Goal: Task Accomplishment & Management: Manage account settings

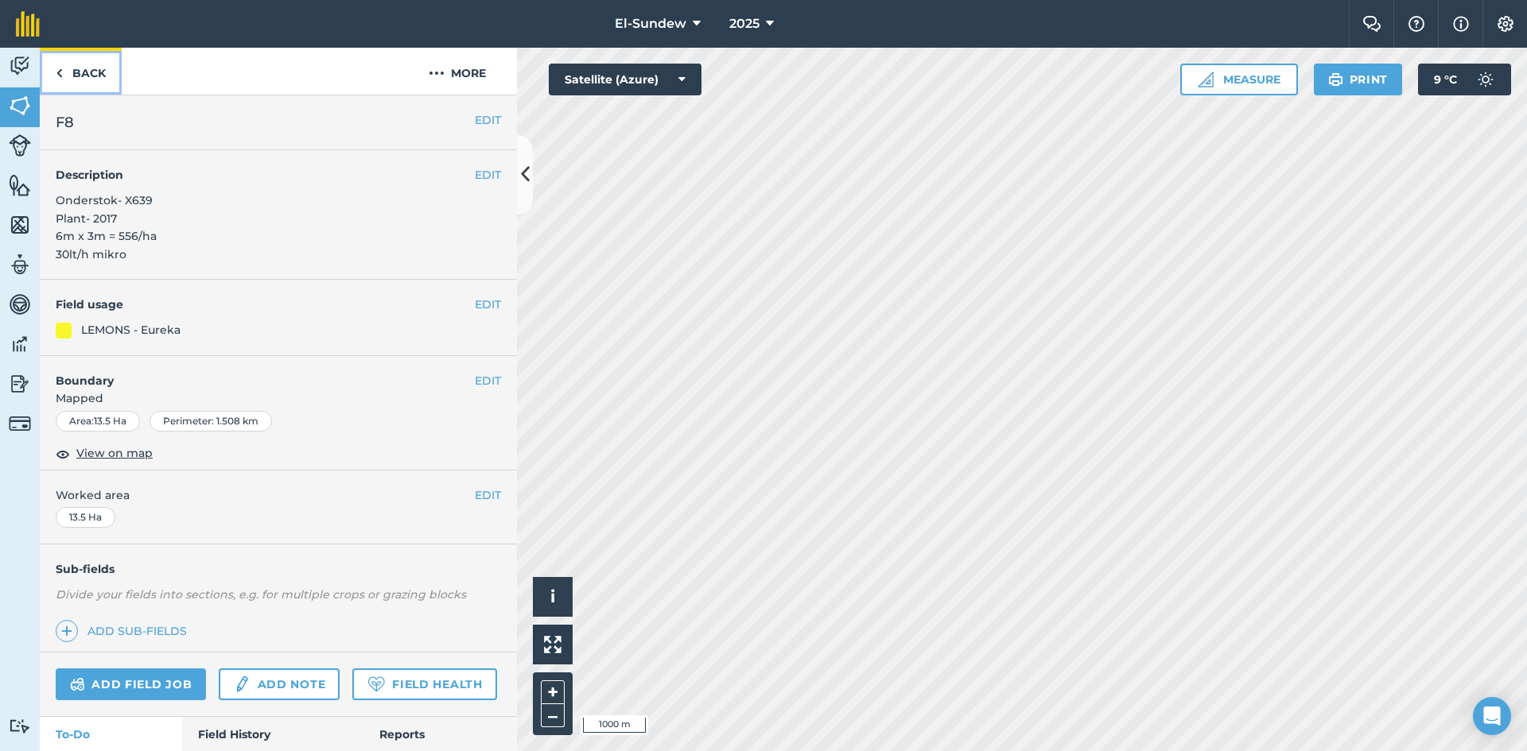
click at [102, 78] on link "Back" at bounding box center [81, 71] width 82 height 47
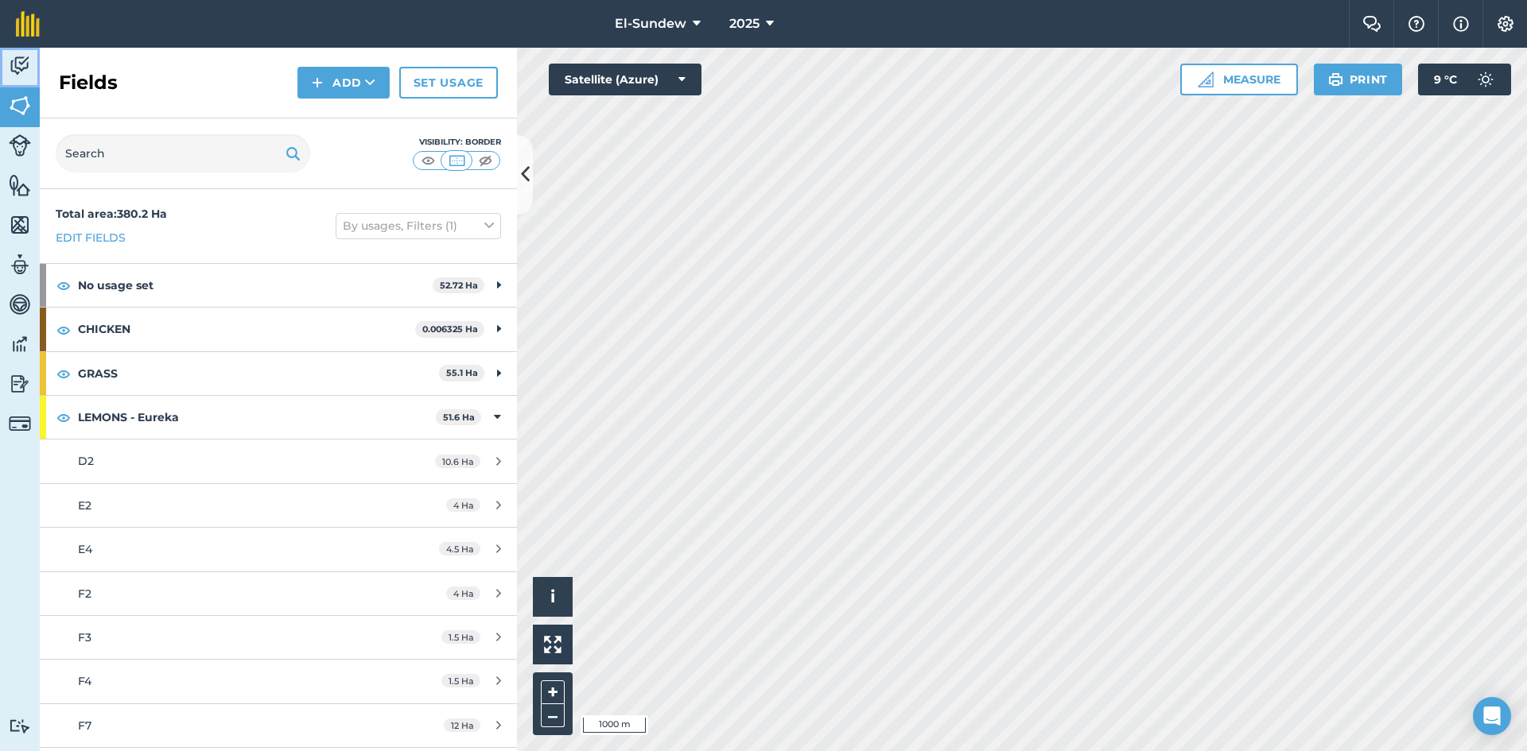
click at [25, 84] on link "Activity" at bounding box center [20, 68] width 40 height 40
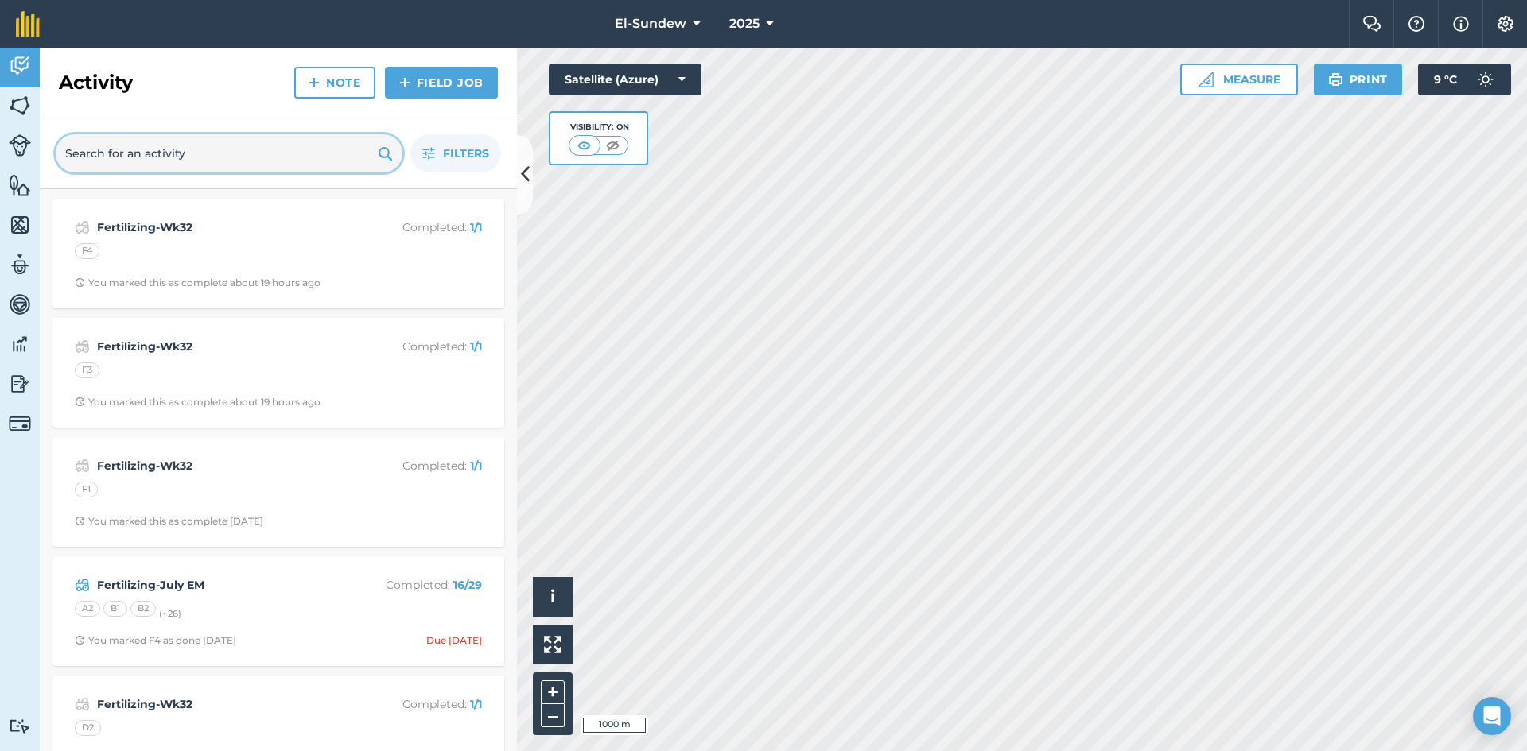
click at [142, 170] on input "text" at bounding box center [229, 153] width 347 height 38
click at [425, 160] on button "Filters" at bounding box center [455, 153] width 91 height 38
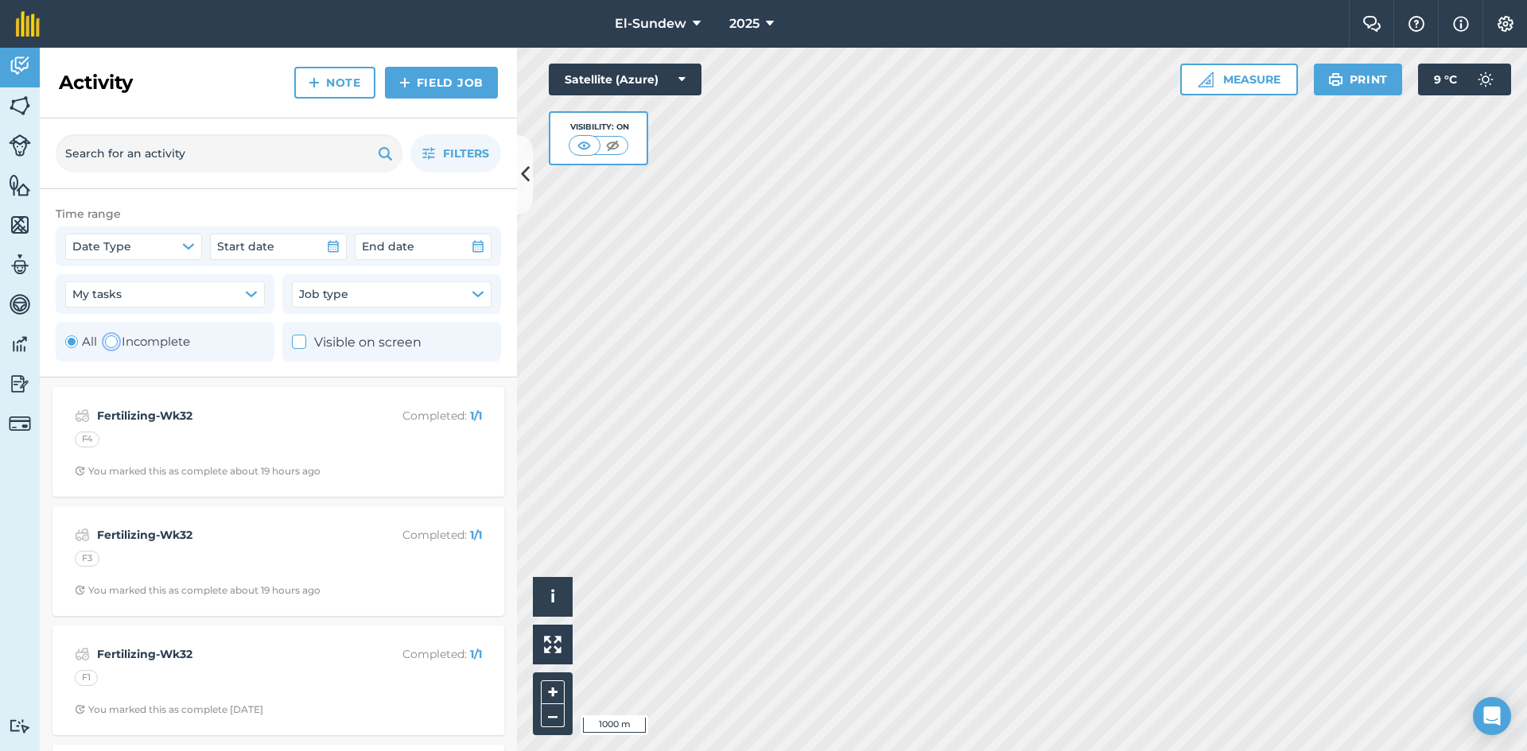
click at [117, 347] on label "Incomplete" at bounding box center [147, 341] width 85 height 19
radio input "false"
radio input "true"
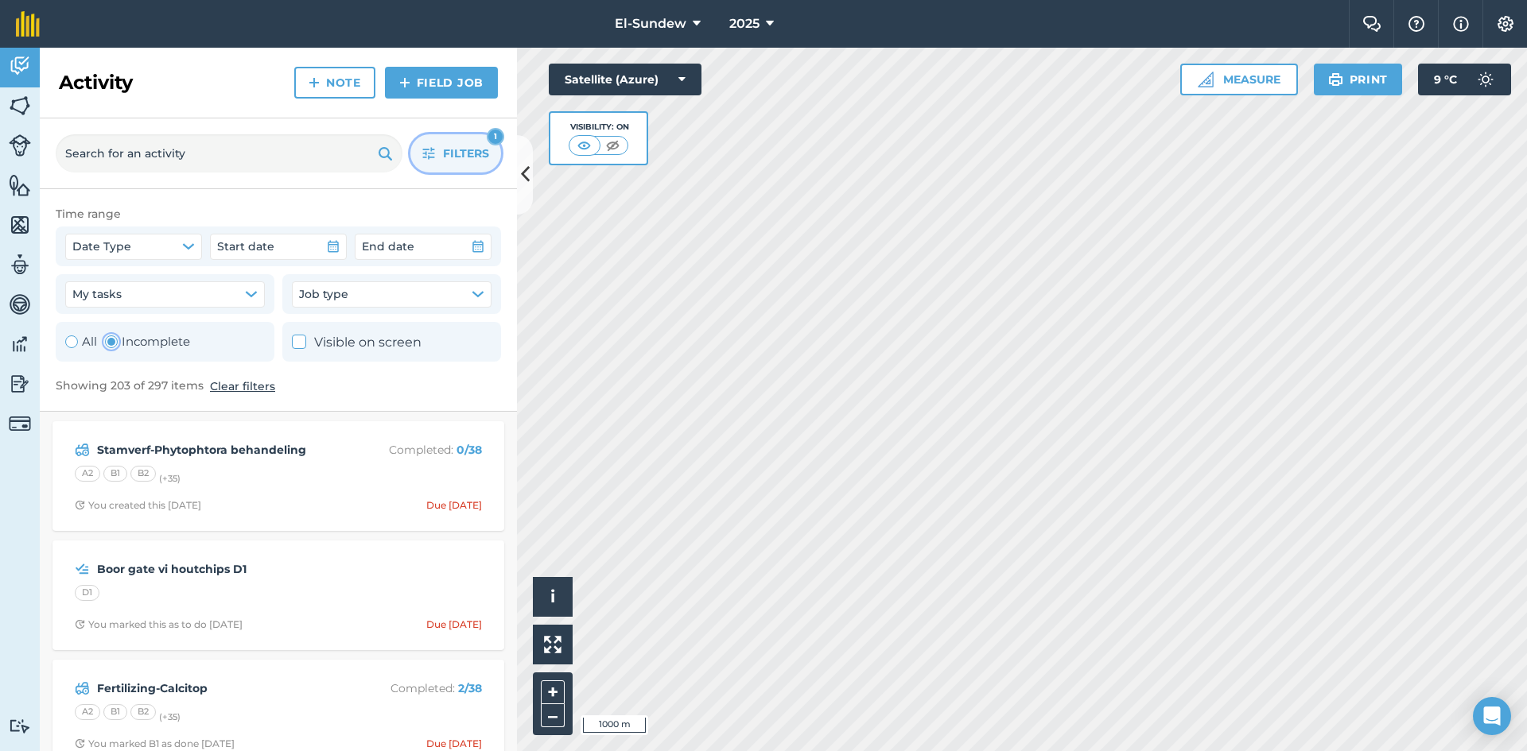
click at [431, 157] on icon "button" at bounding box center [429, 154] width 12 height 12
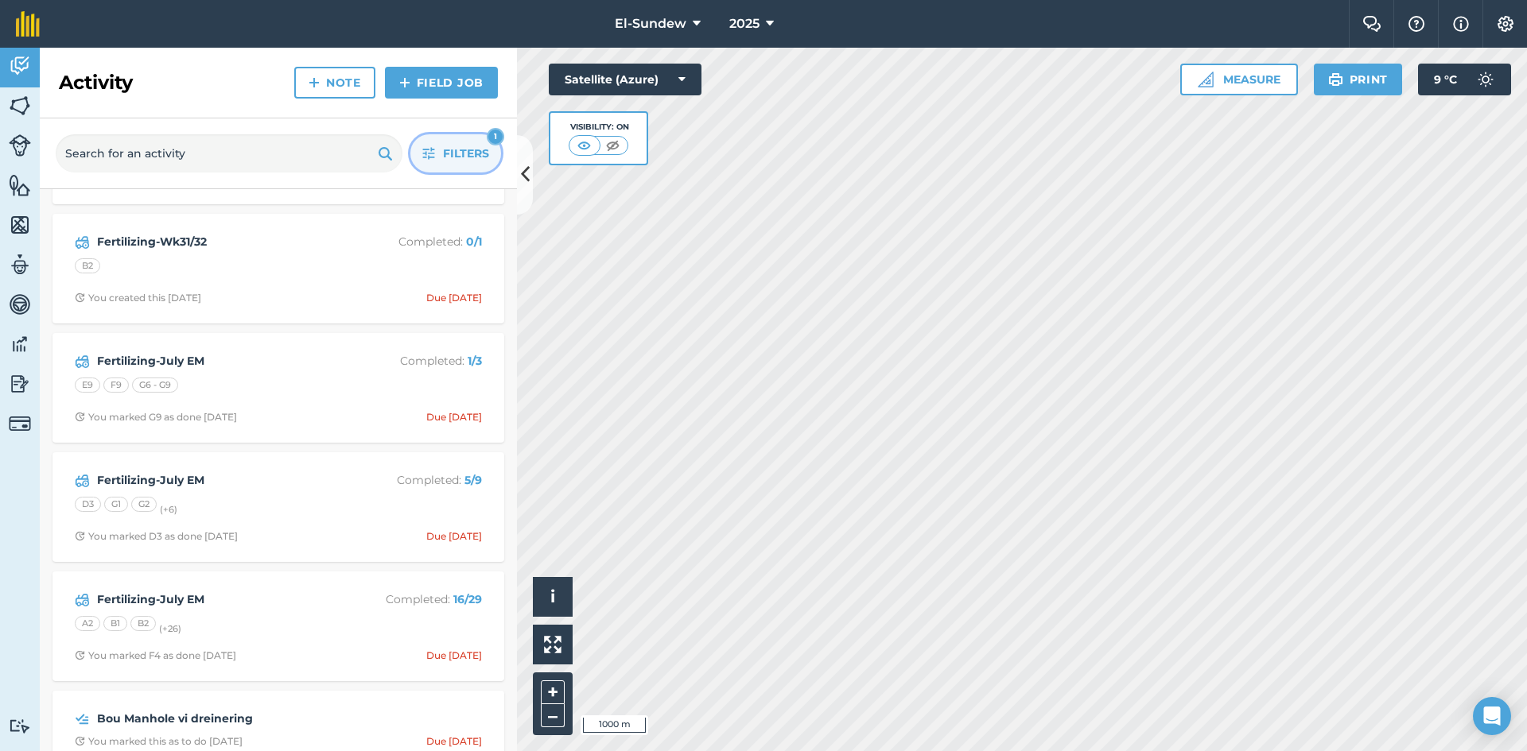
scroll to position [2385, 0]
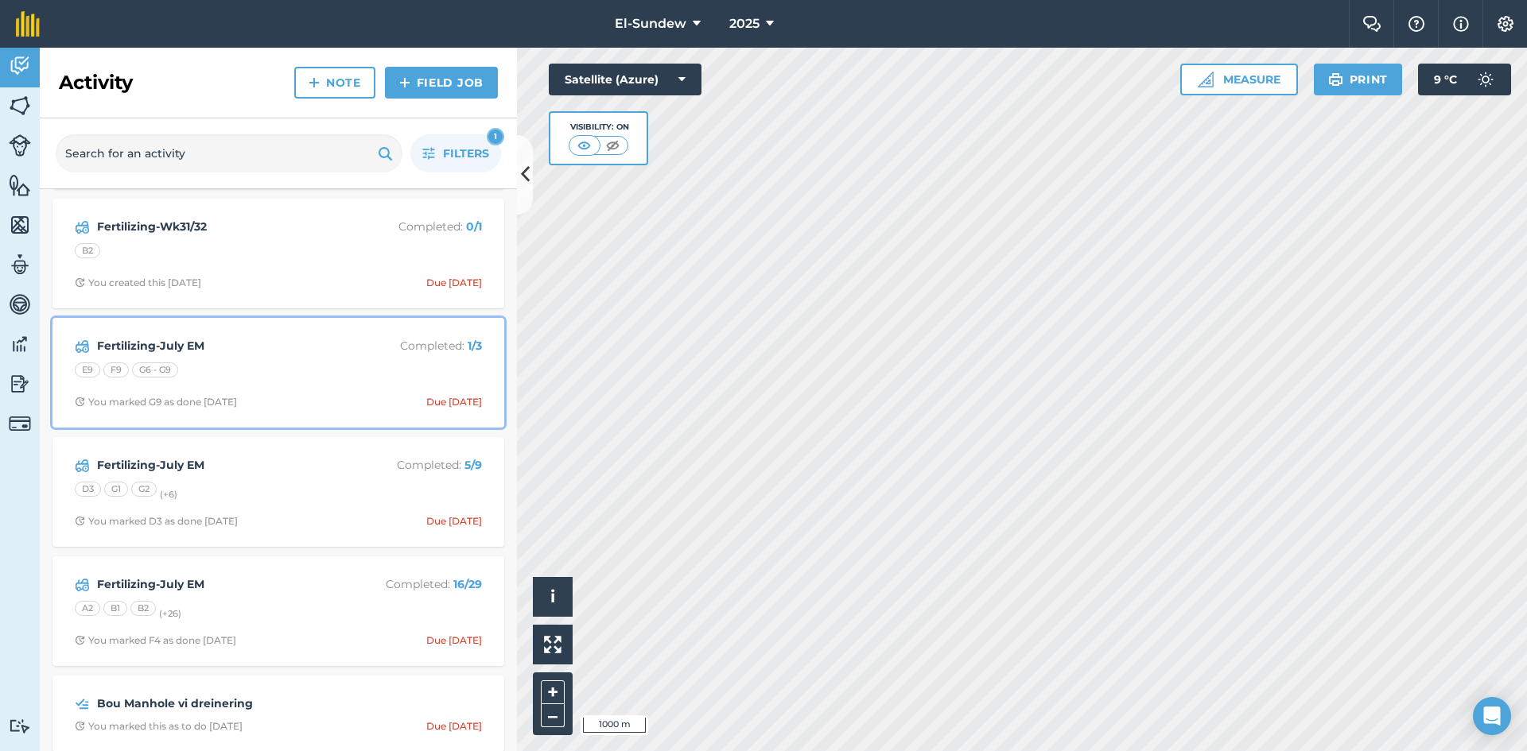
click at [285, 379] on div "E9 F9 G6 - G9" at bounding box center [278, 373] width 407 height 21
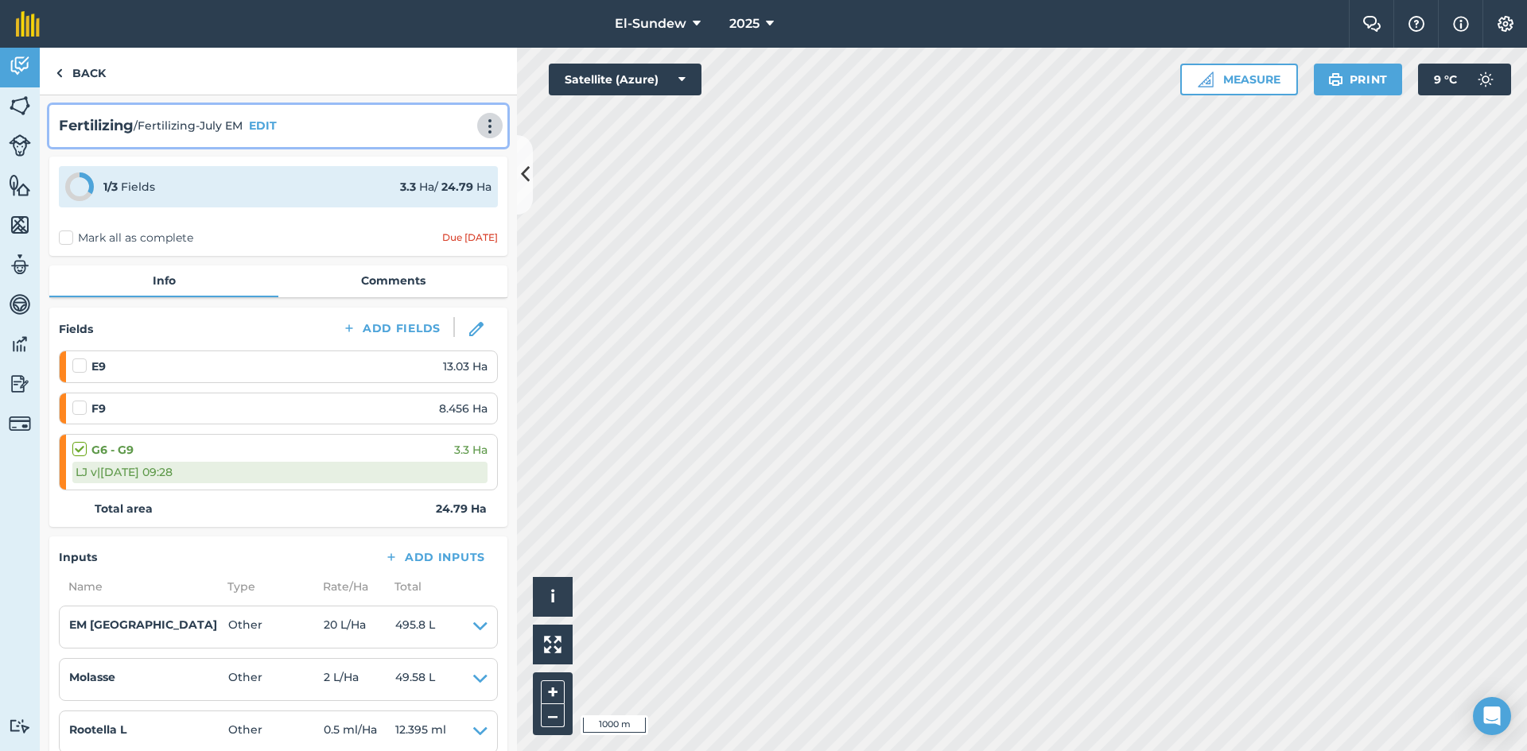
click at [480, 122] on img at bounding box center [489, 126] width 19 height 16
click at [438, 157] on link "Print" at bounding box center [457, 161] width 102 height 32
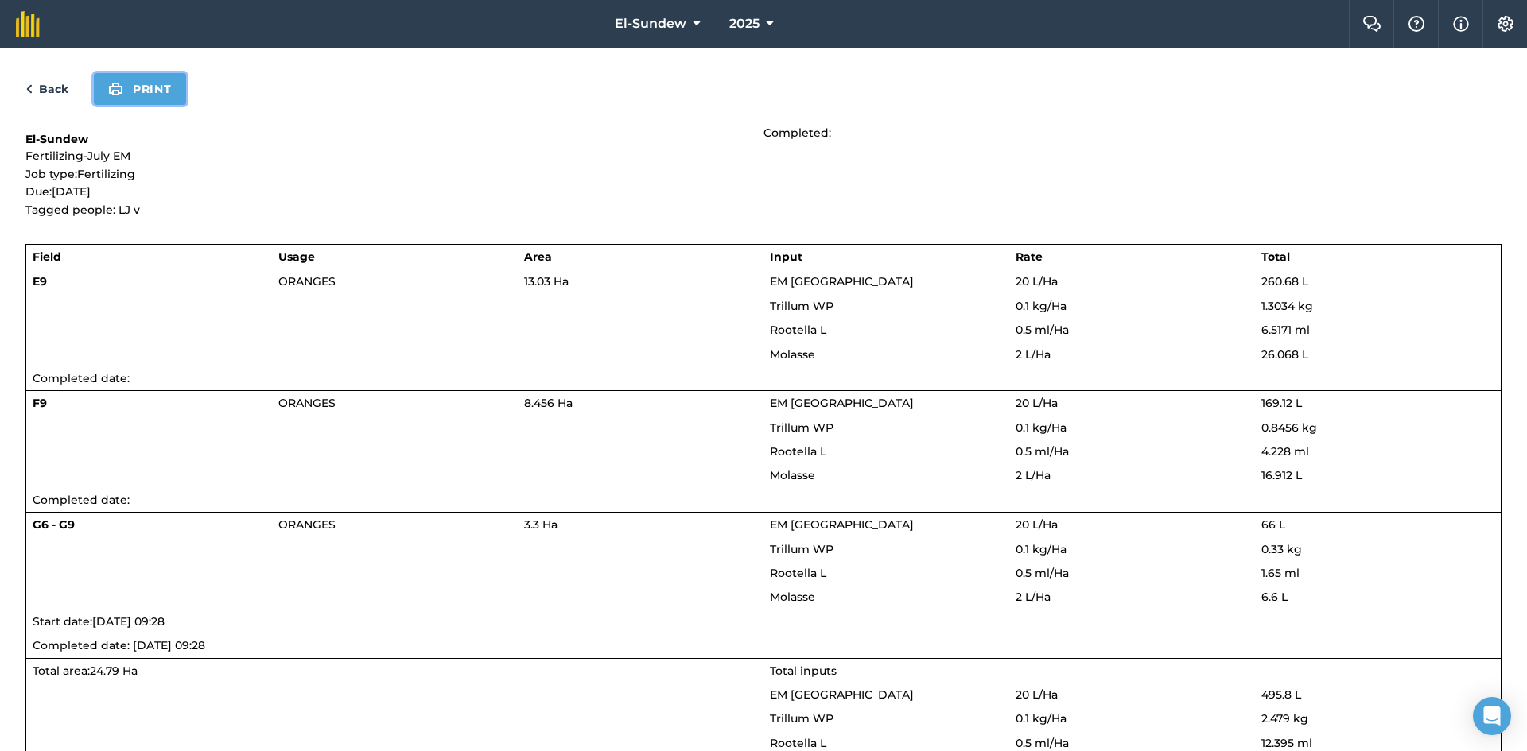
click at [163, 91] on button "Print" at bounding box center [140, 89] width 92 height 32
click at [66, 90] on link "Back" at bounding box center [46, 89] width 43 height 19
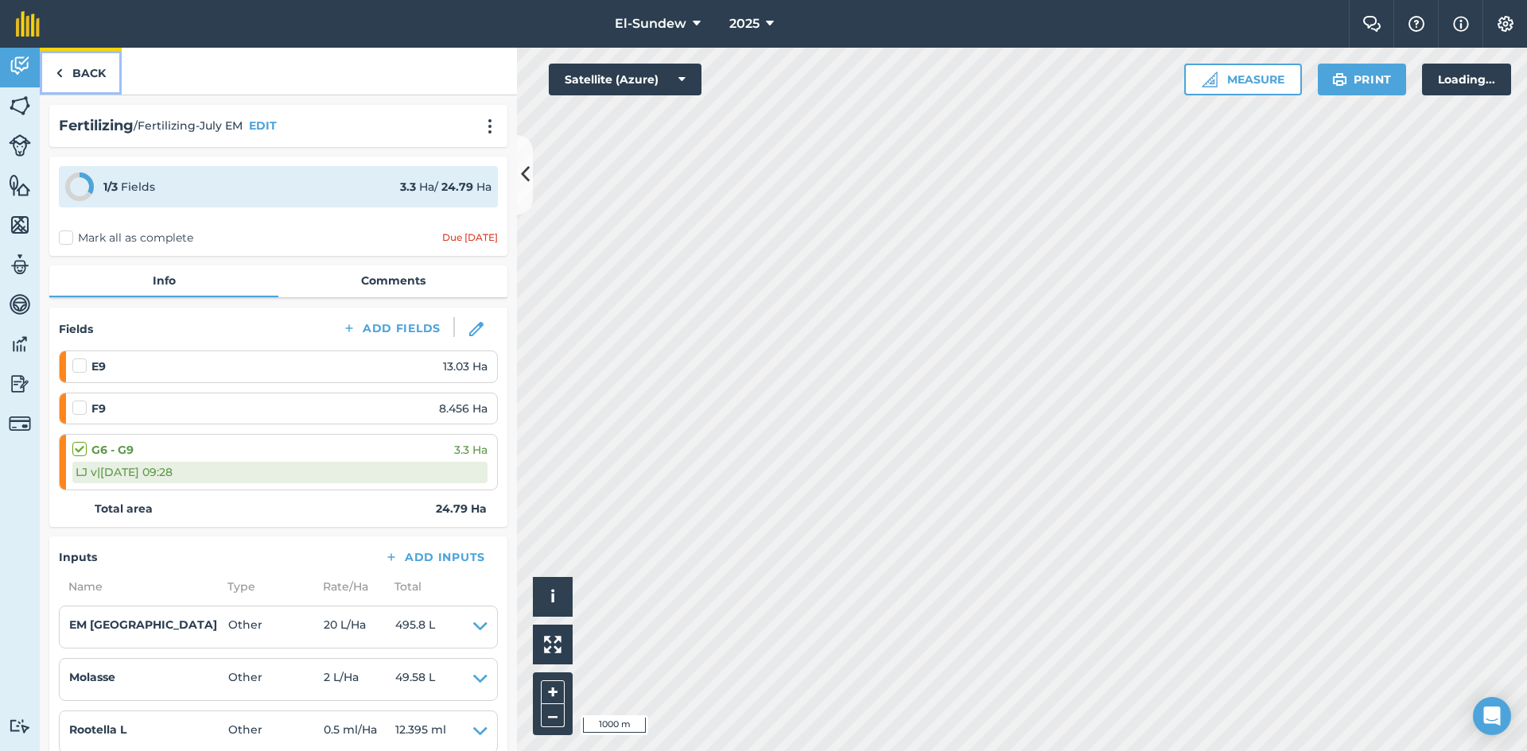
click at [85, 80] on link "Back" at bounding box center [81, 71] width 82 height 47
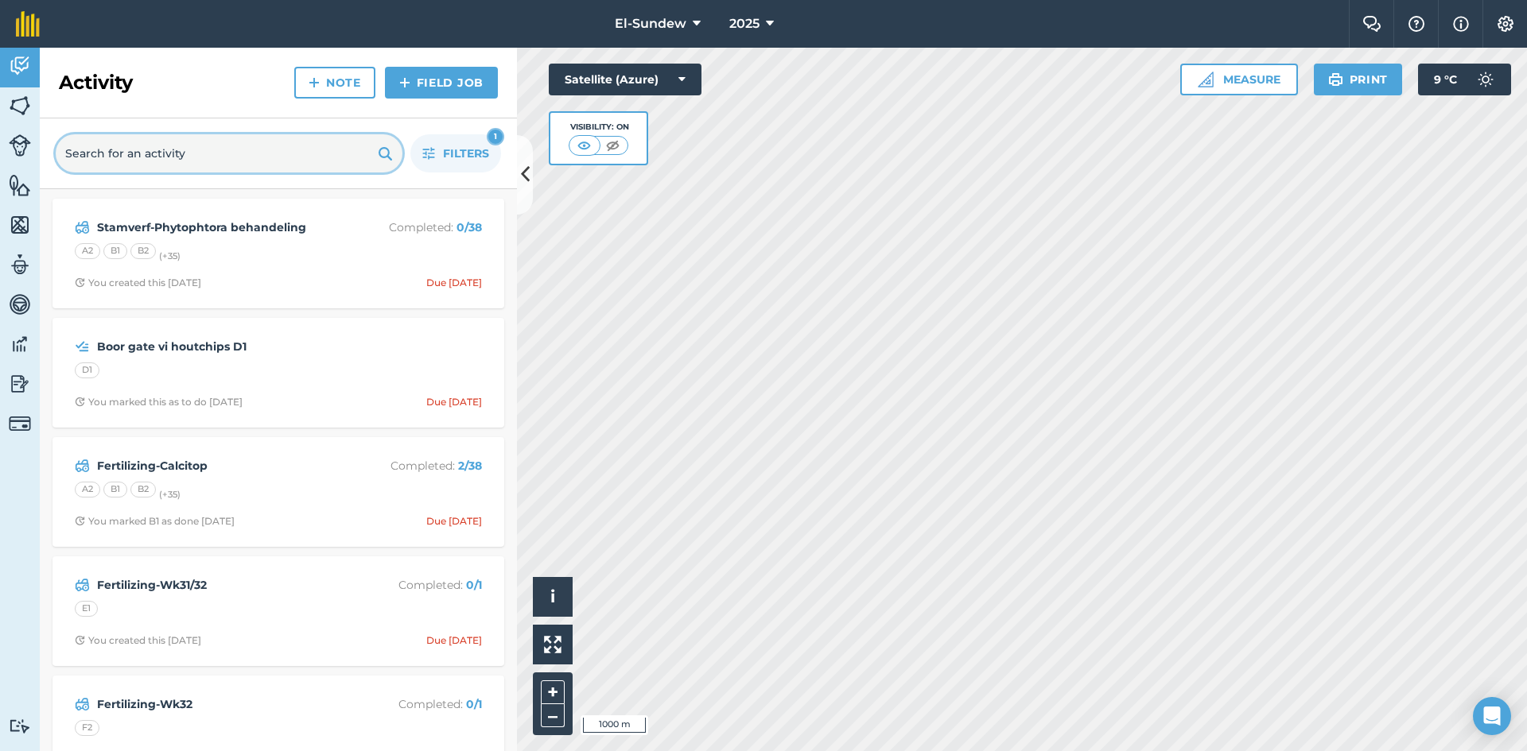
click at [182, 159] on input "text" at bounding box center [229, 153] width 347 height 38
type input "blaa"
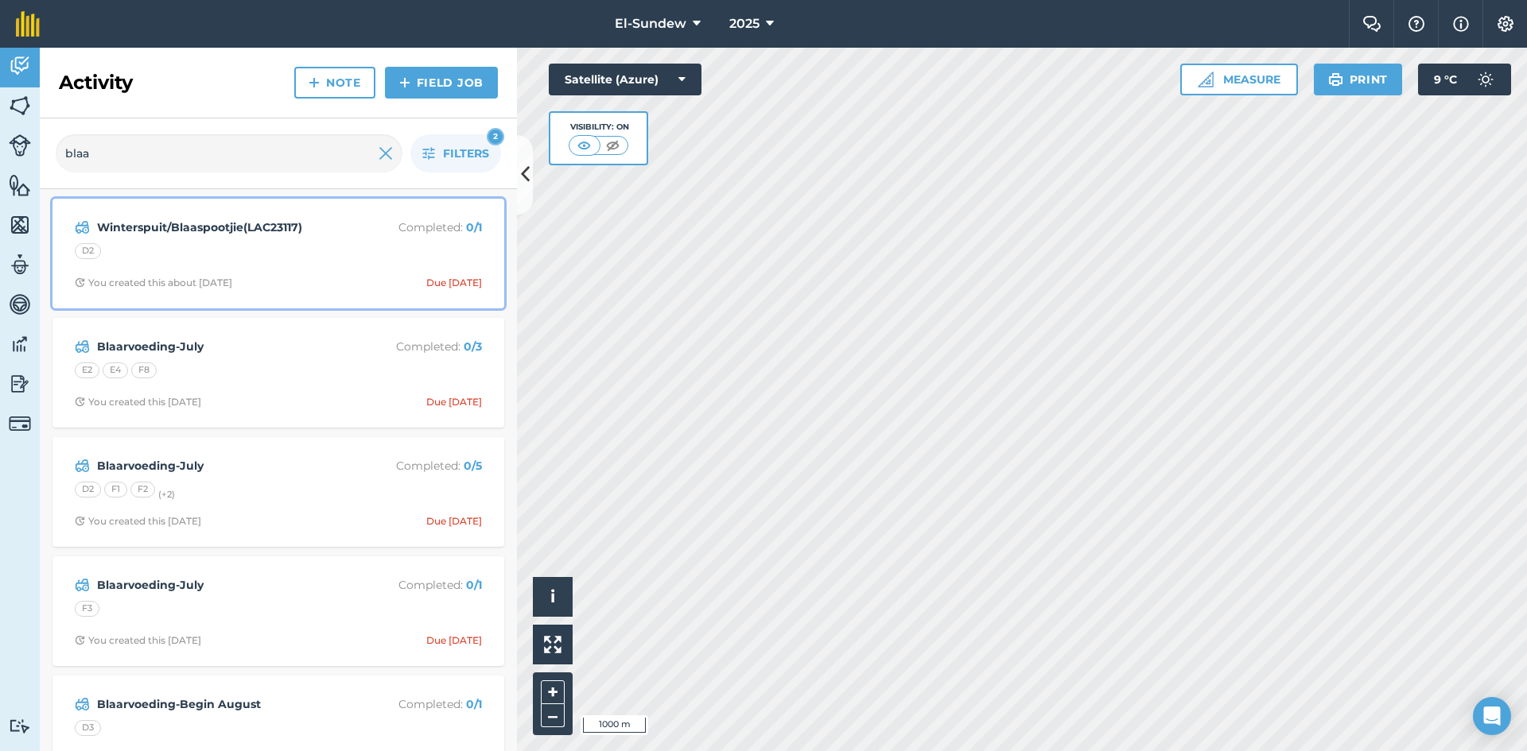
click at [234, 270] on div "Winterspuit/Blaaspootjie(LAC23117) Completed : 0 / 1 D2 You created this about …" at bounding box center [278, 253] width 433 height 91
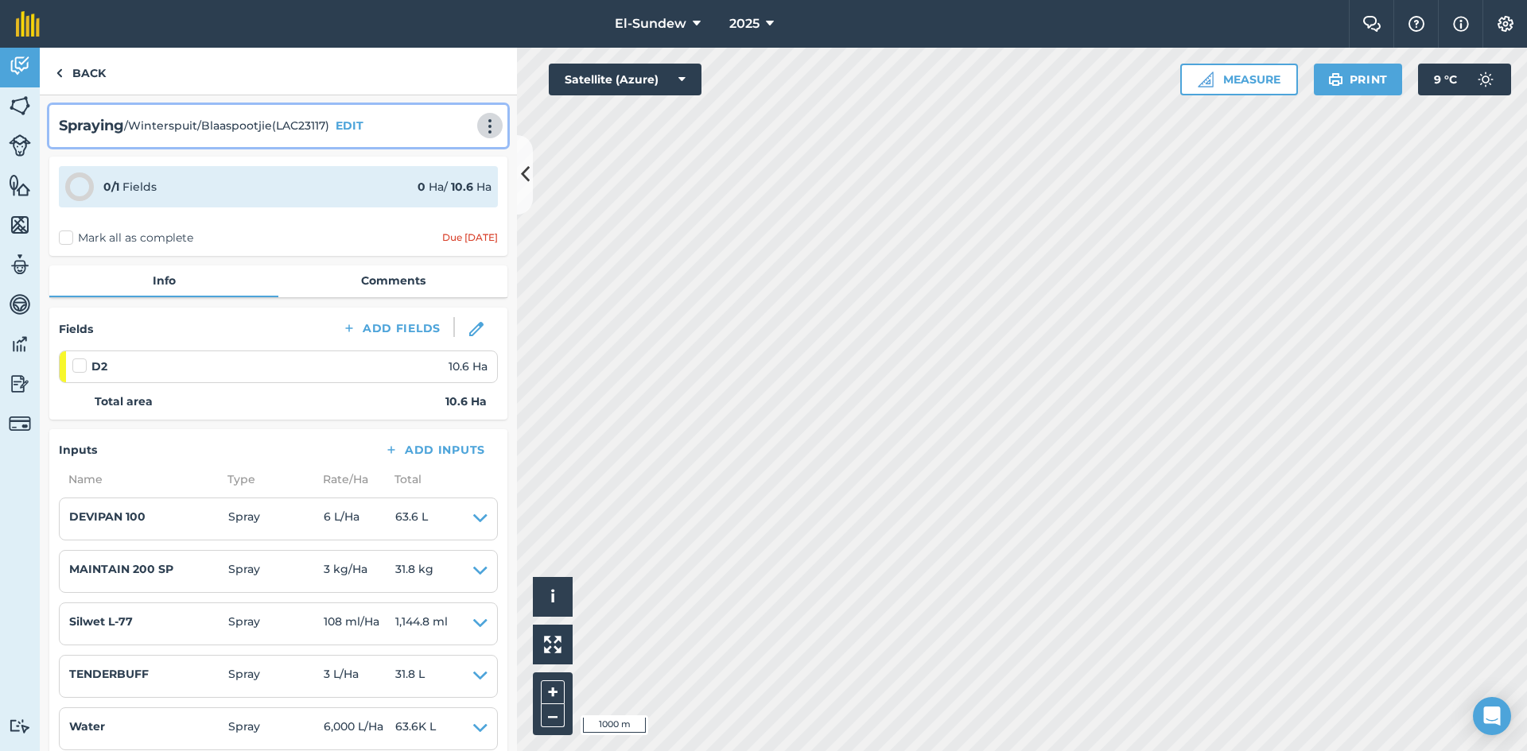
click at [480, 131] on img at bounding box center [489, 126] width 19 height 16
click at [426, 156] on link "Print" at bounding box center [457, 161] width 102 height 32
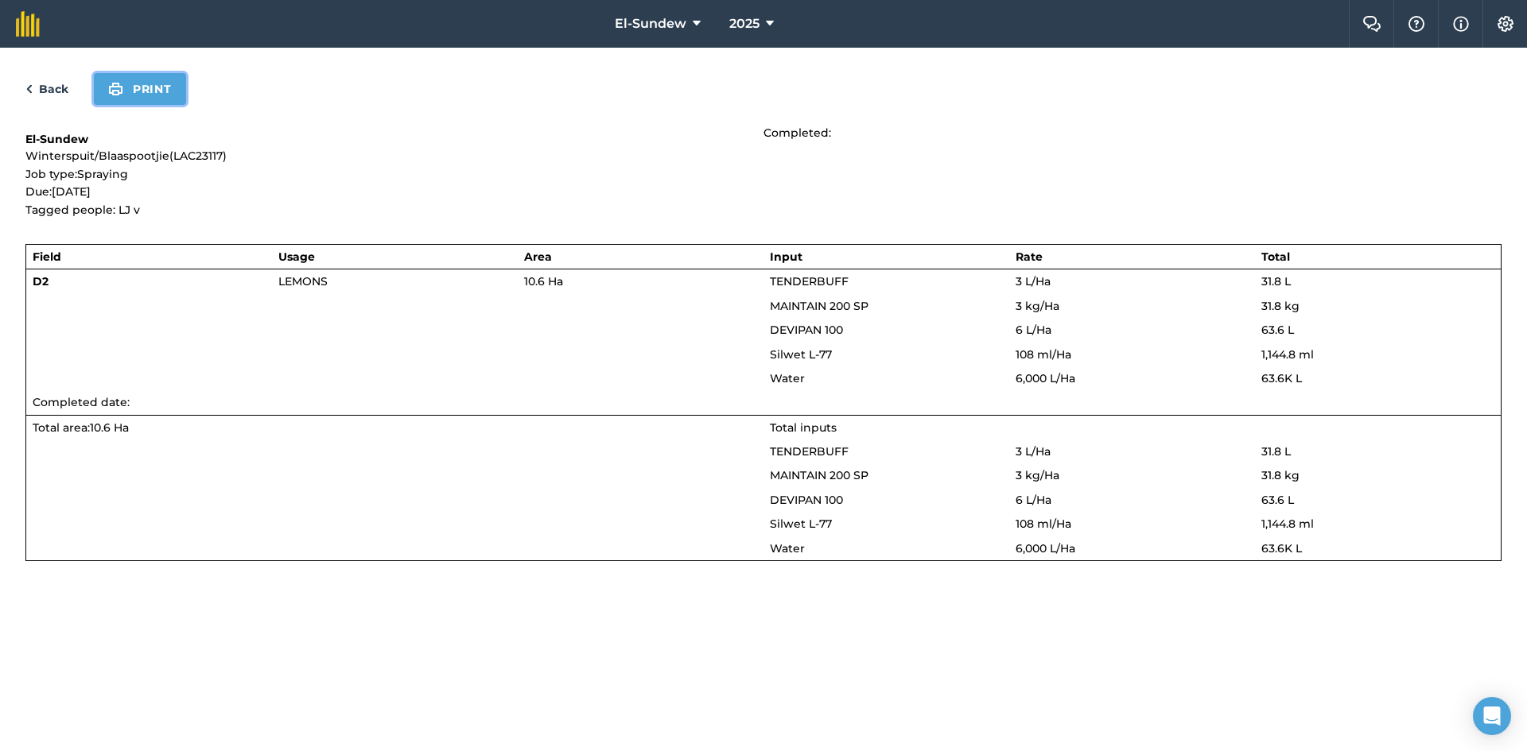
click at [139, 92] on button "Print" at bounding box center [140, 89] width 92 height 32
click at [50, 80] on link "Back" at bounding box center [46, 89] width 43 height 19
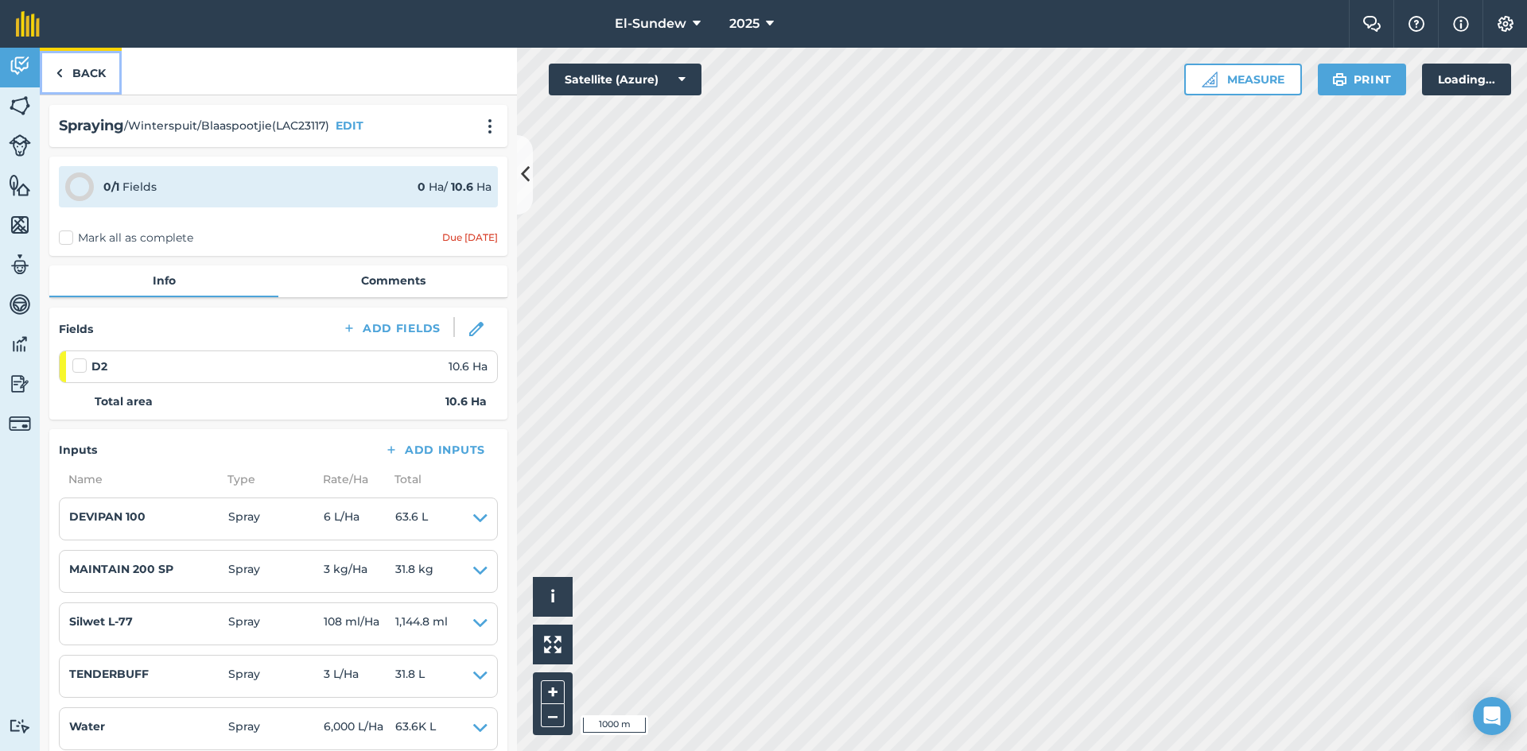
click at [91, 61] on link "Back" at bounding box center [81, 71] width 82 height 47
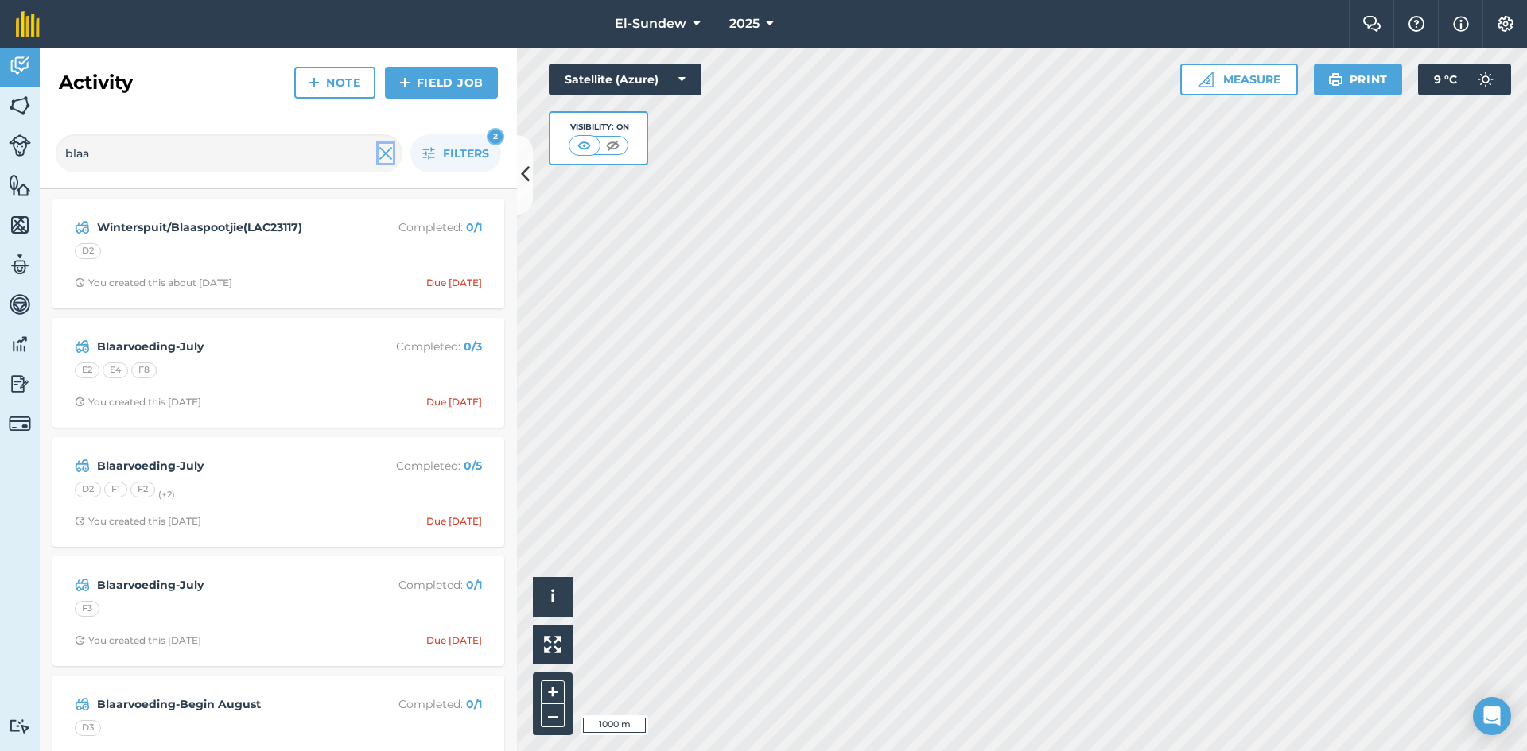
click at [392, 148] on img at bounding box center [385, 153] width 14 height 19
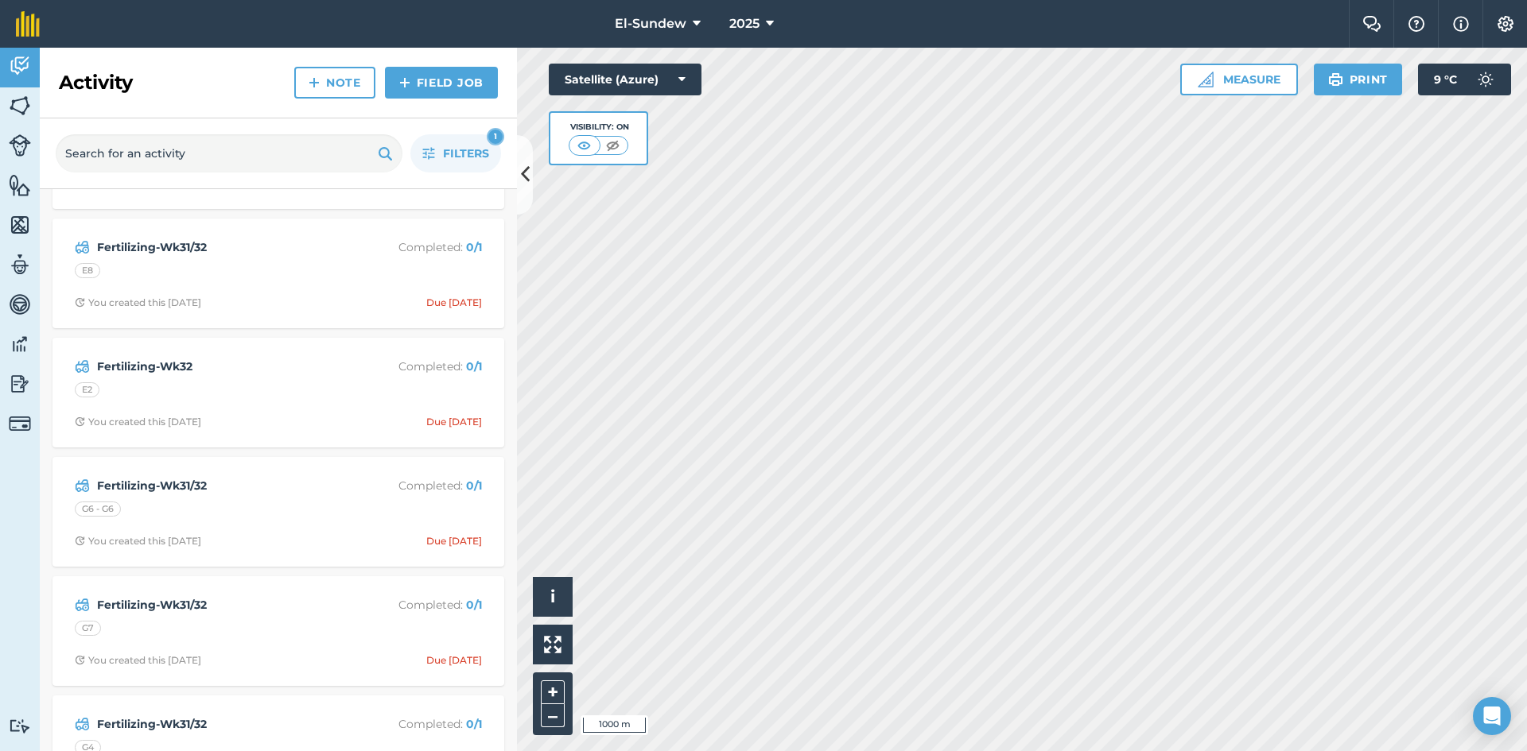
scroll to position [1060, 0]
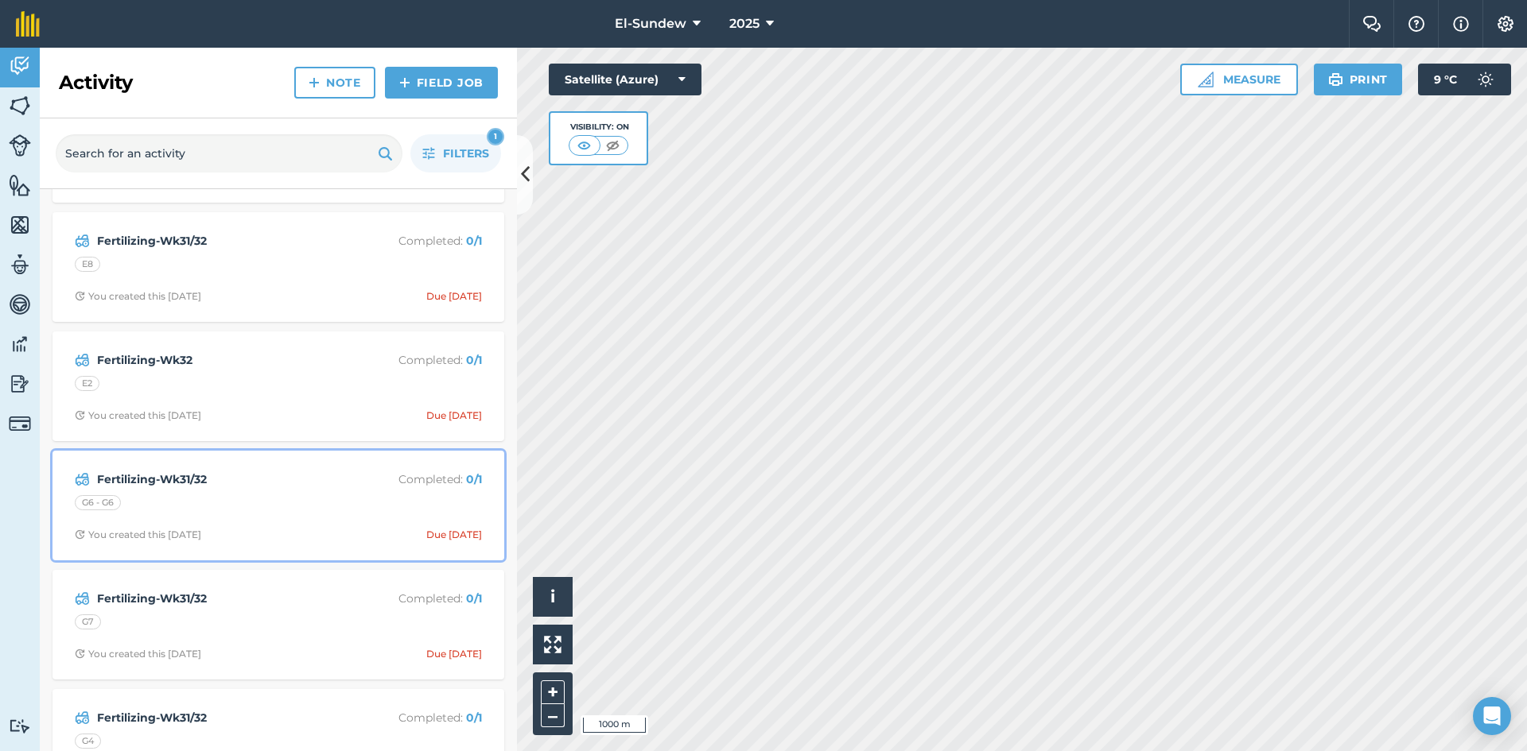
click at [275, 486] on strong "Fertilizing-Wk31/32" at bounding box center [223, 479] width 252 height 17
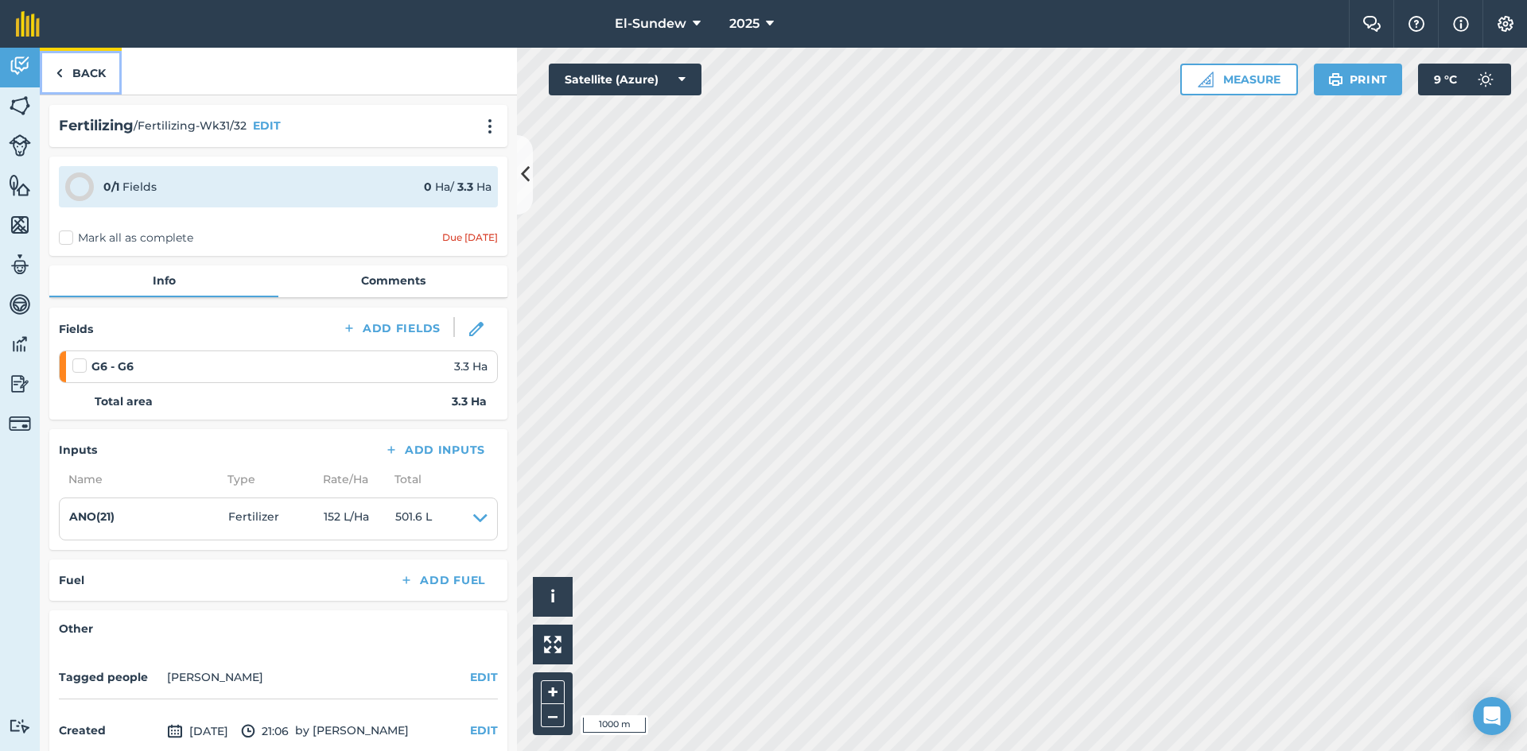
click at [91, 70] on link "Back" at bounding box center [81, 71] width 82 height 47
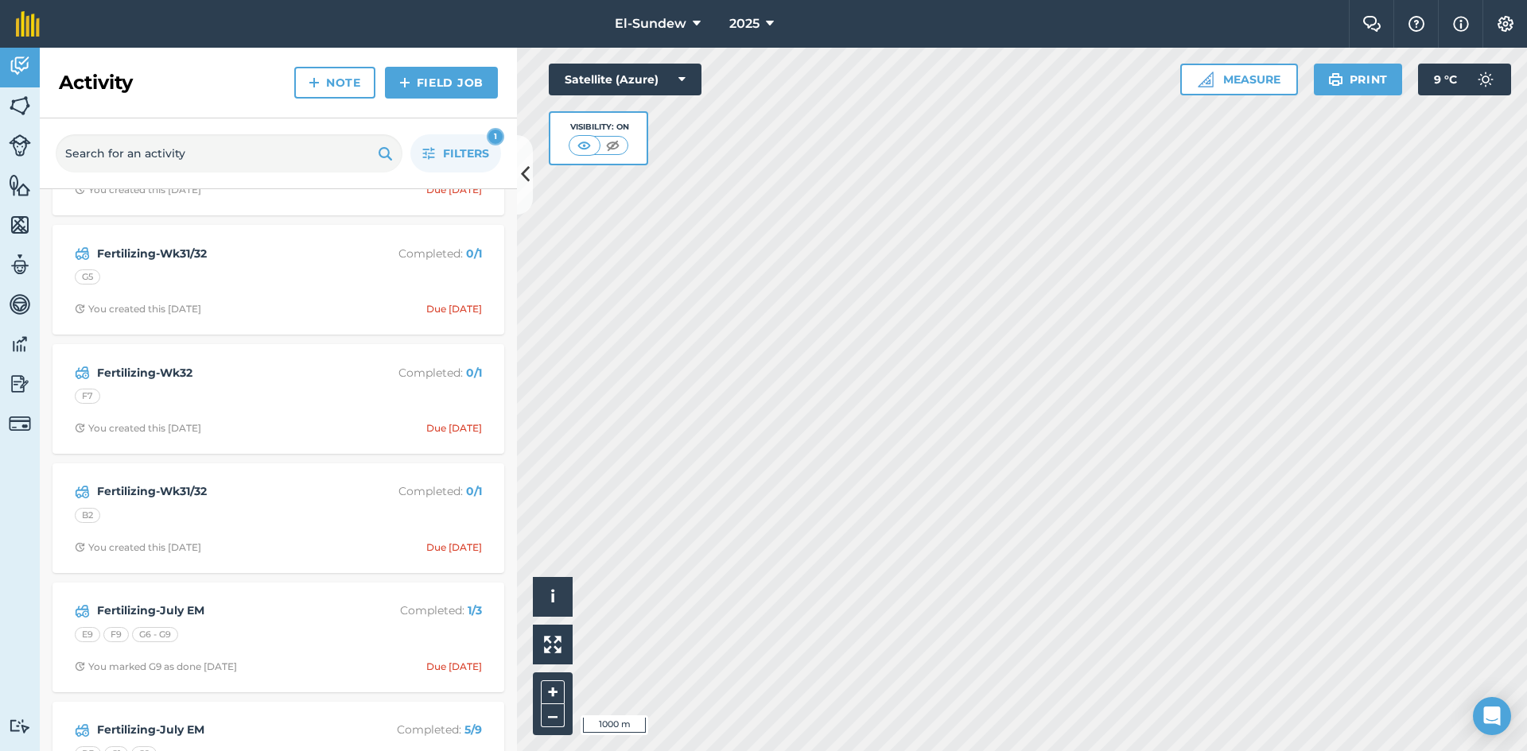
scroll to position [2385, 0]
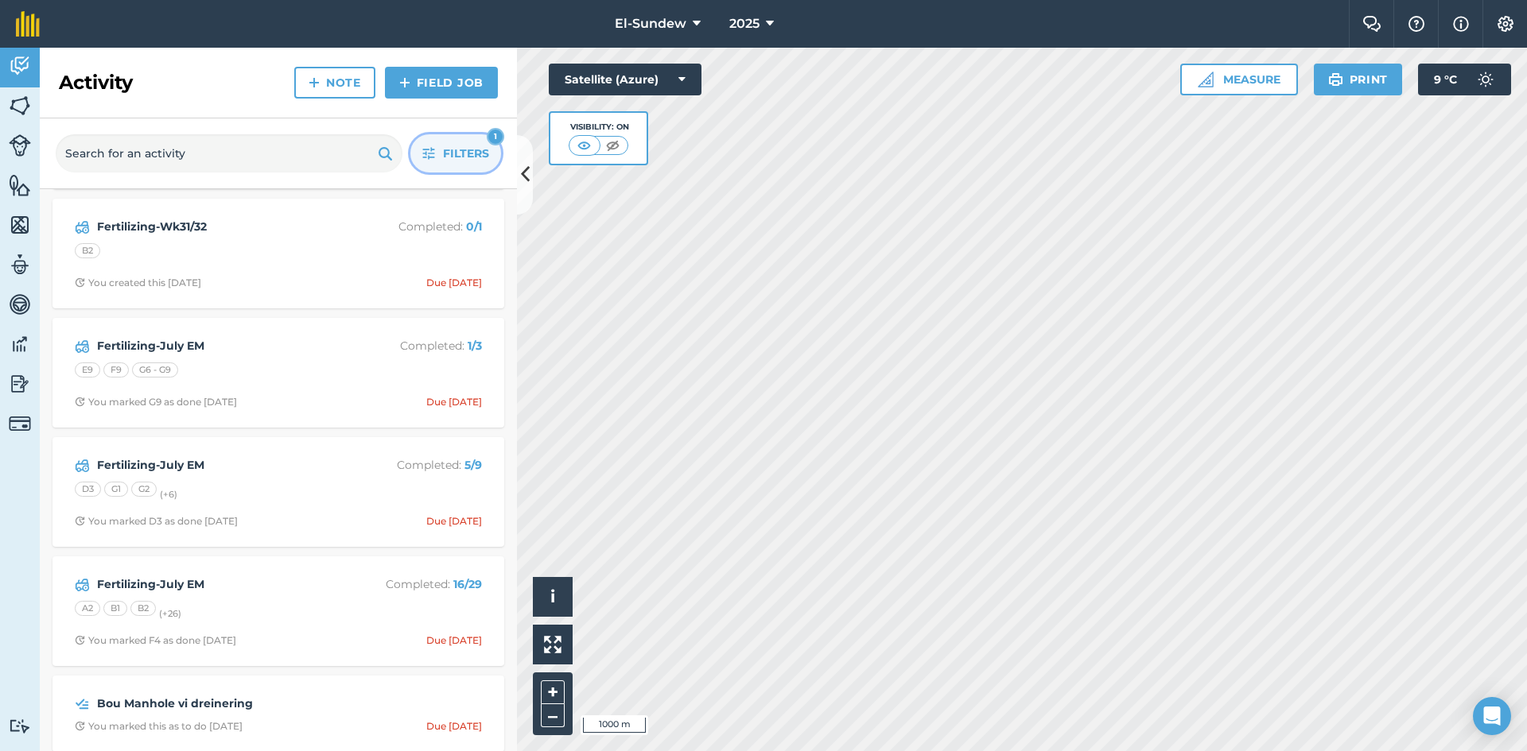
click at [429, 143] on button "Filters 1" at bounding box center [455, 153] width 91 height 38
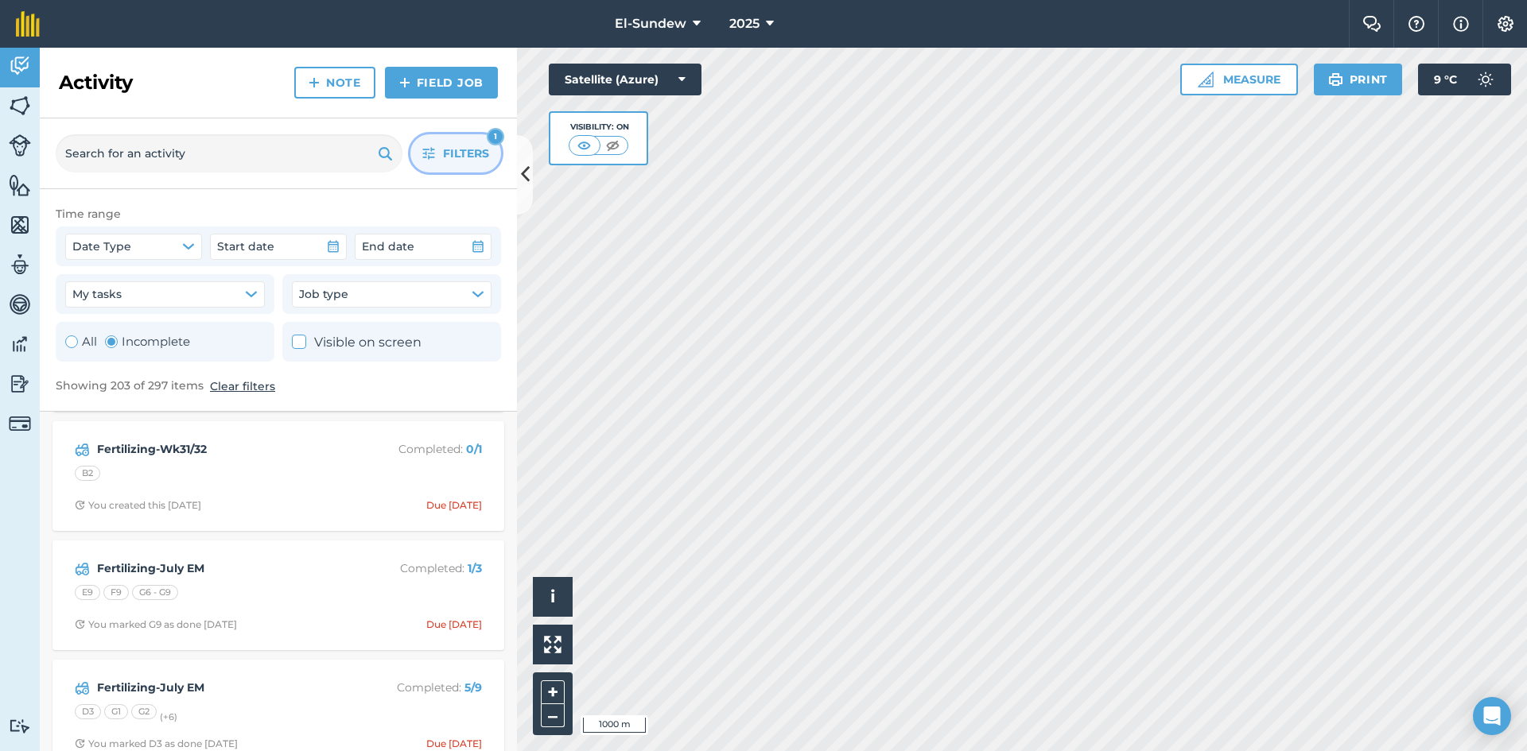
click at [429, 155] on icon "button" at bounding box center [428, 153] width 13 height 13
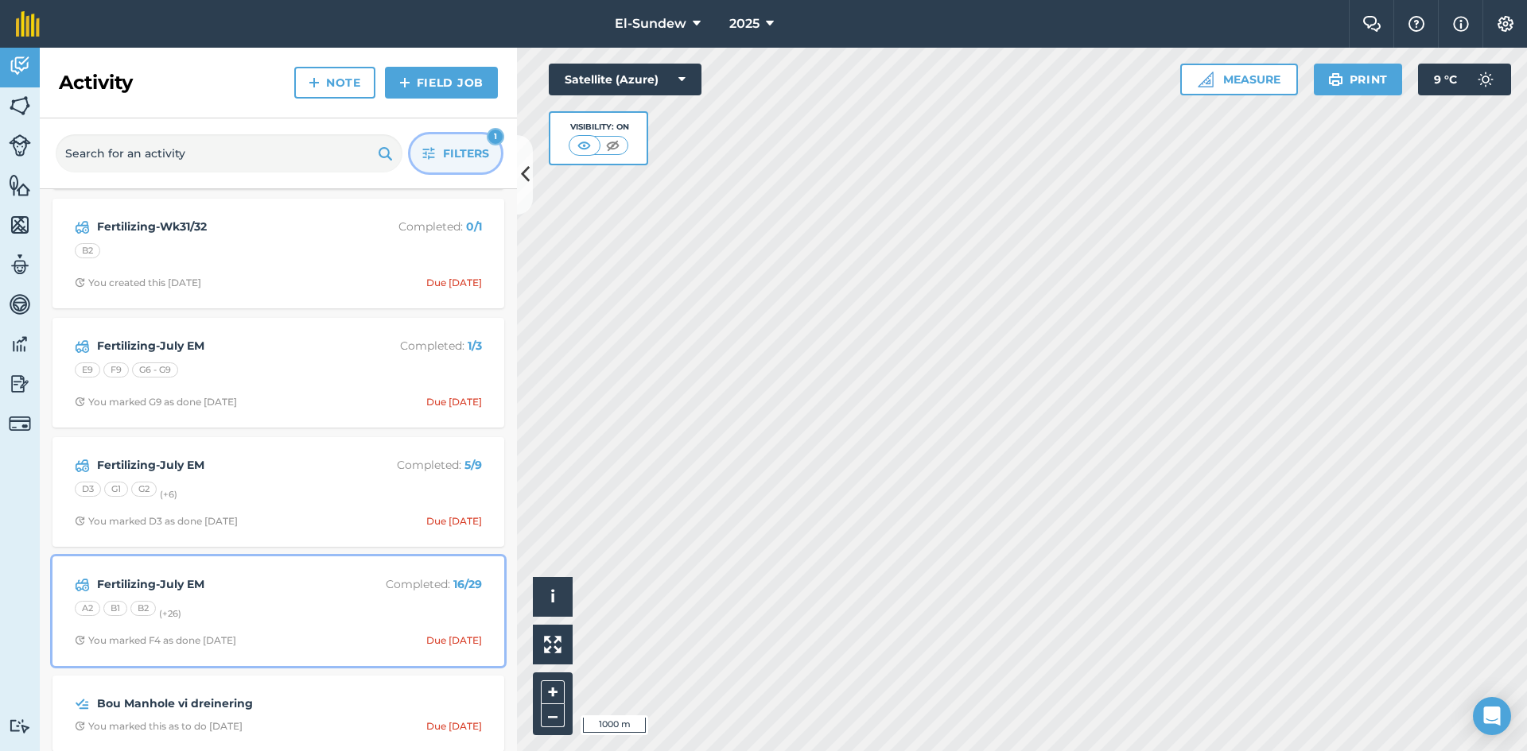
click at [292, 594] on div "Fertilizing-July EM Completed : 16 / 29" at bounding box center [278, 585] width 407 height 19
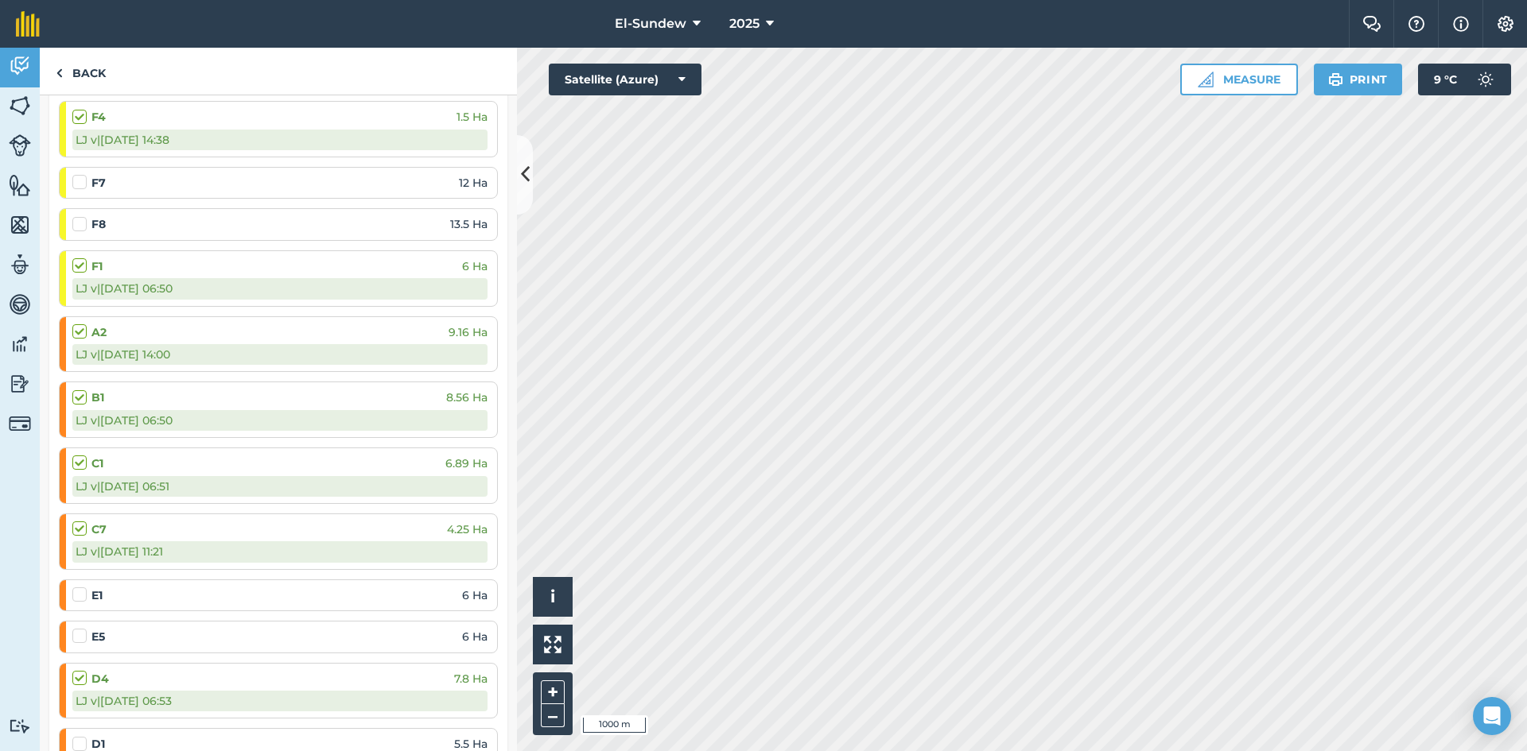
scroll to position [795, 0]
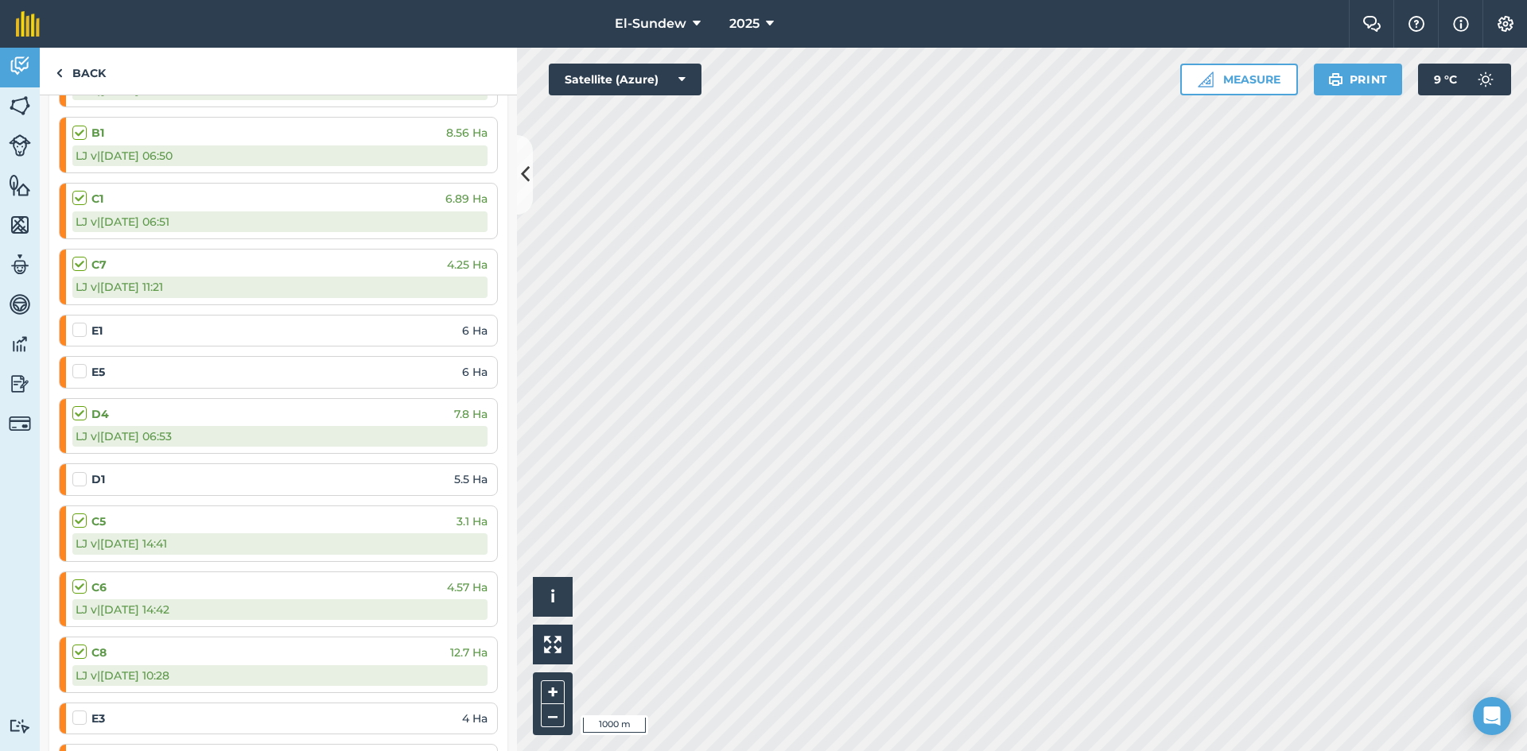
click at [76, 472] on label at bounding box center [81, 472] width 19 height 0
click at [76, 476] on input "checkbox" at bounding box center [77, 477] width 10 height 10
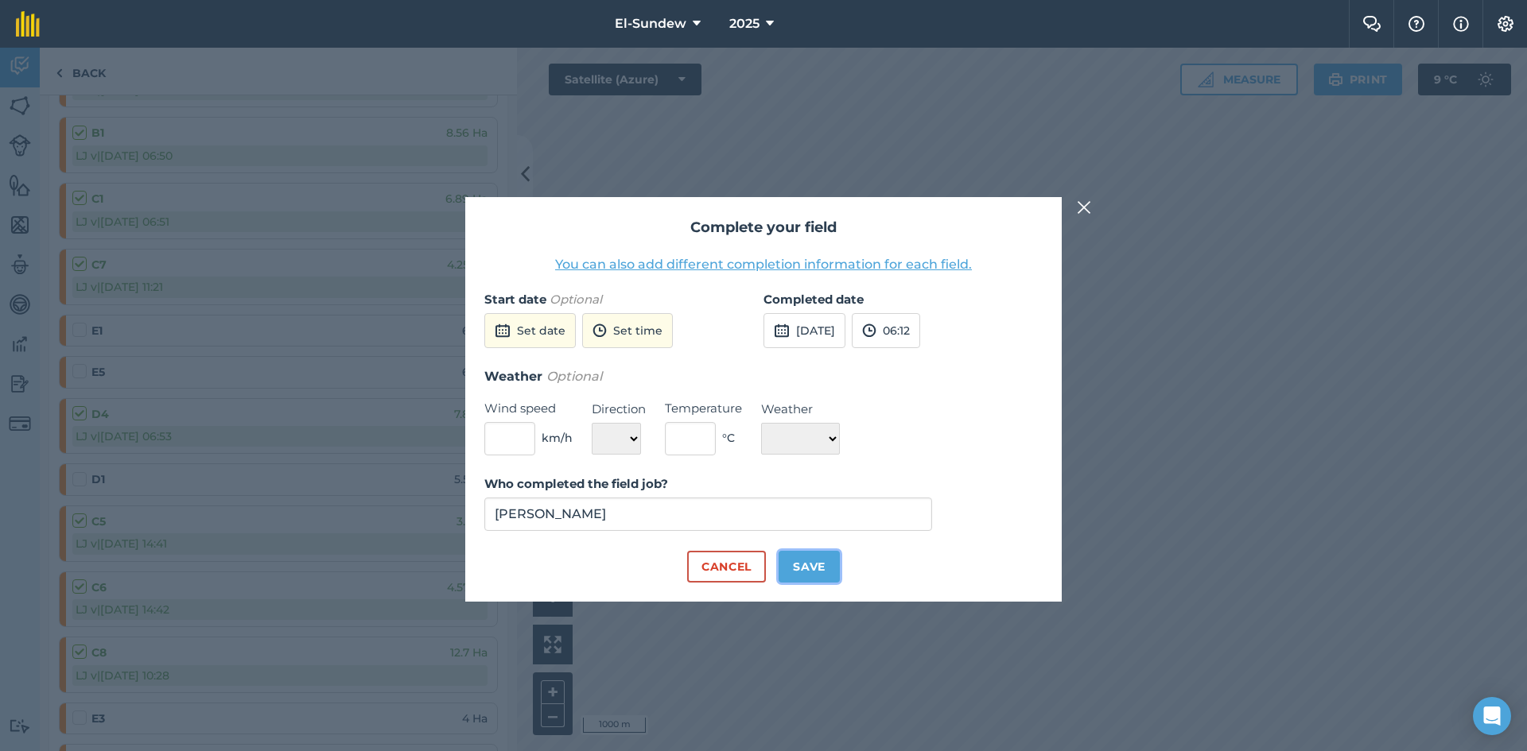
click at [789, 572] on button "Save" at bounding box center [808, 567] width 61 height 32
checkbox input "true"
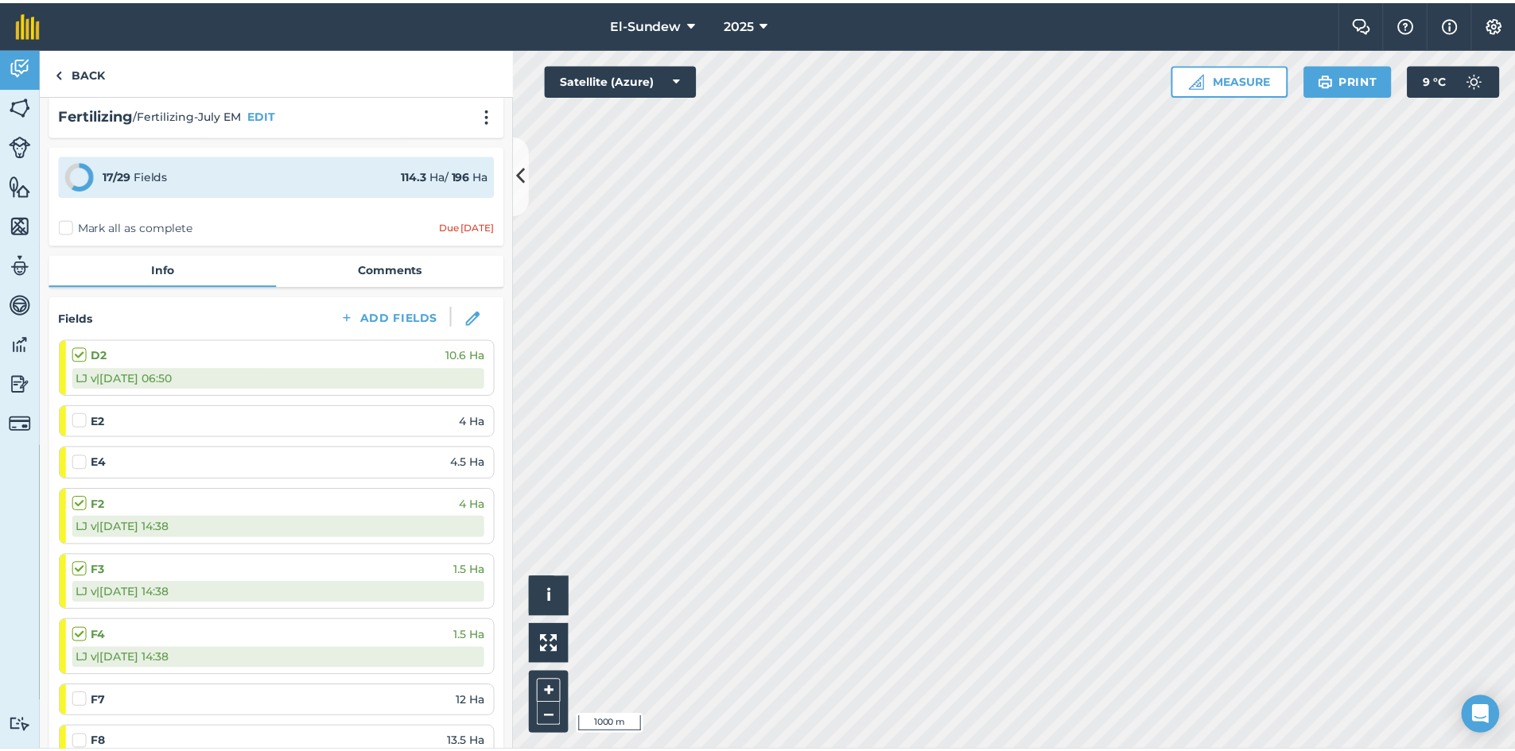
scroll to position [0, 0]
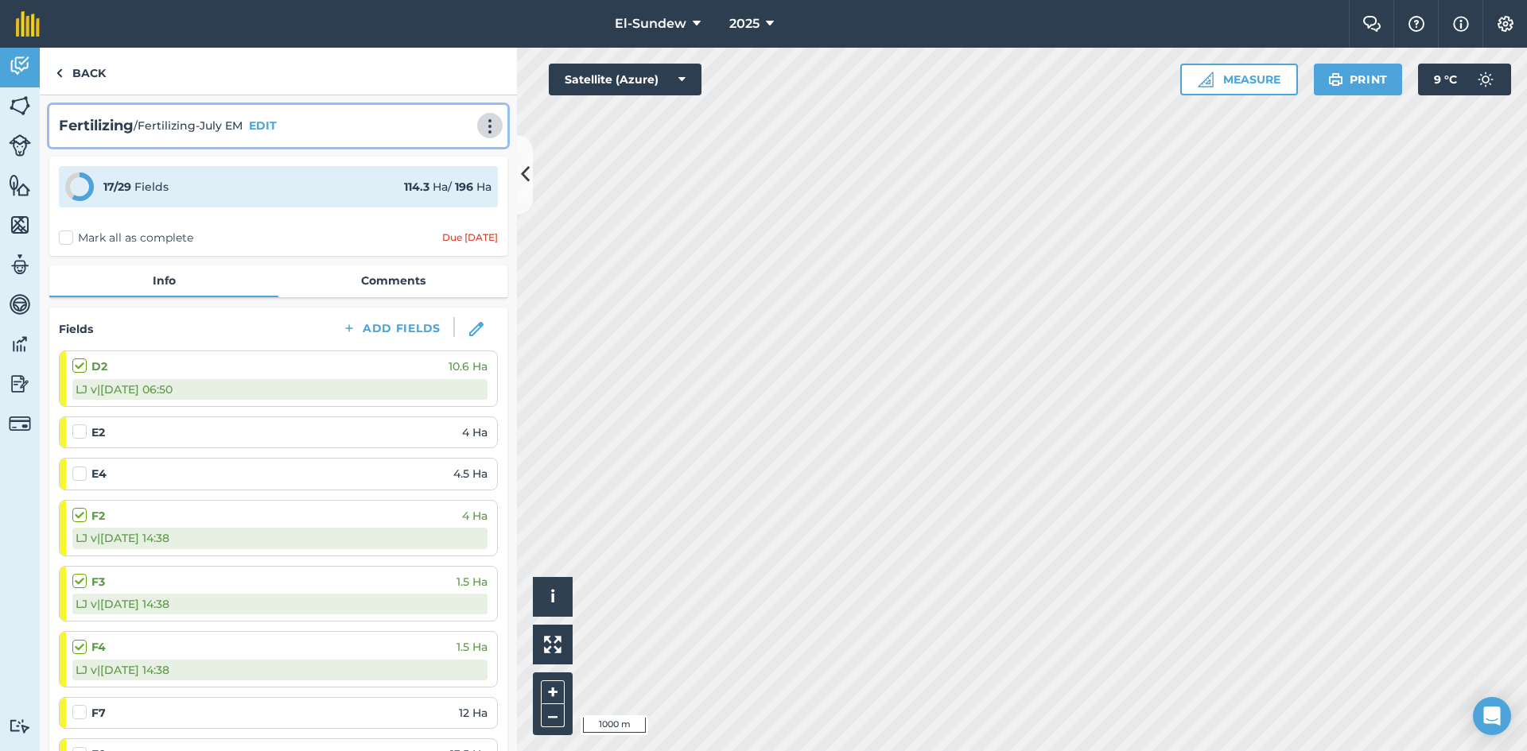
click at [482, 118] on button at bounding box center [490, 125] width 16 height 19
click at [440, 159] on link "Print" at bounding box center [457, 161] width 102 height 32
